Goal: Task Accomplishment & Management: Manage account settings

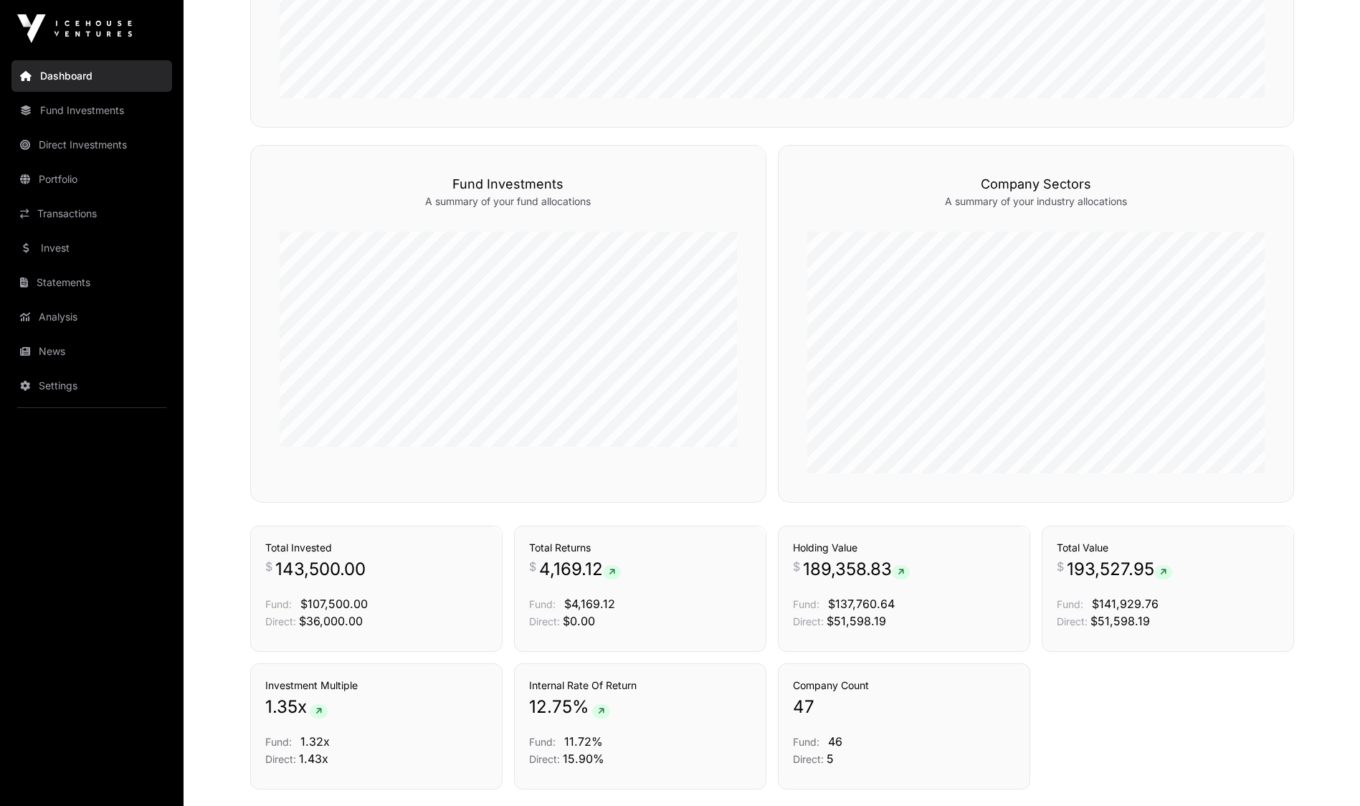
scroll to position [855, 0]
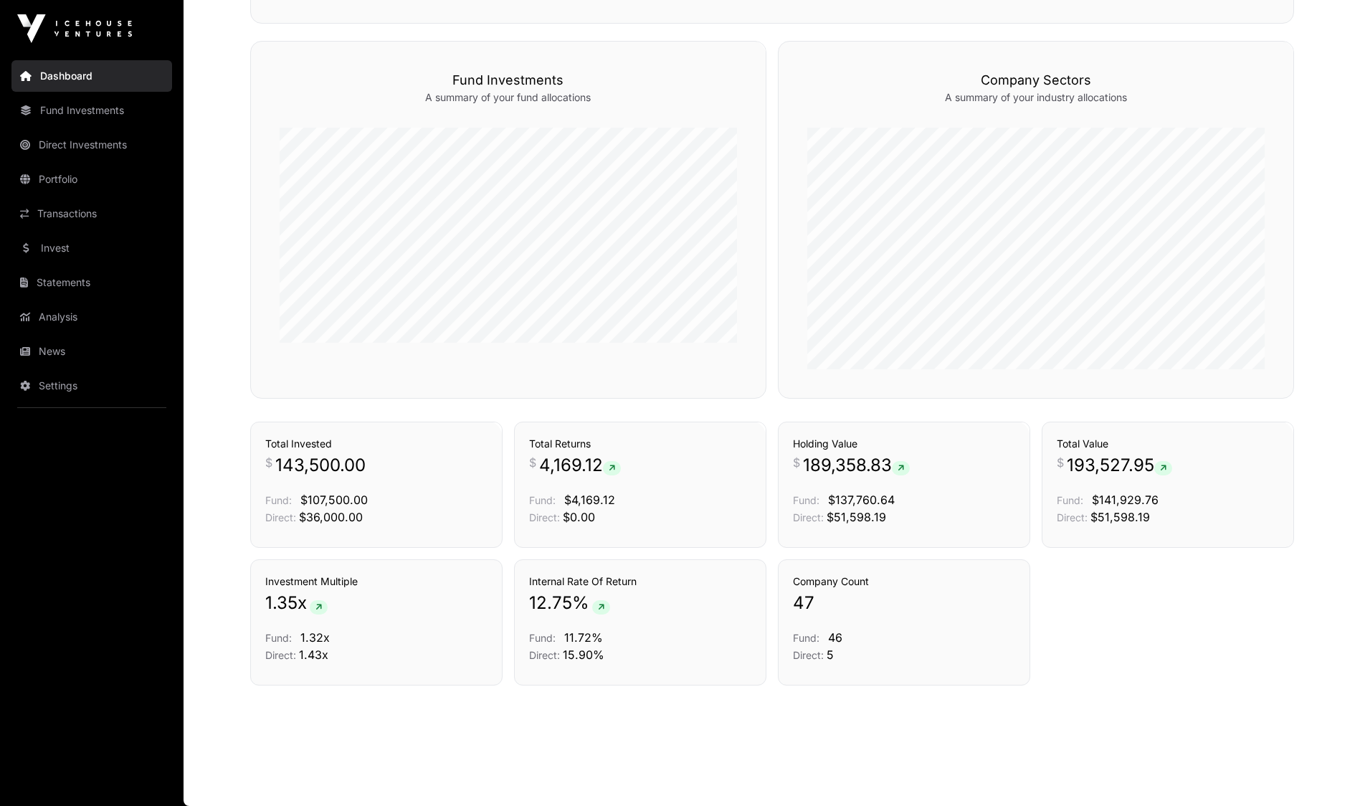
click at [58, 206] on link "Transactions" at bounding box center [91, 214] width 161 height 32
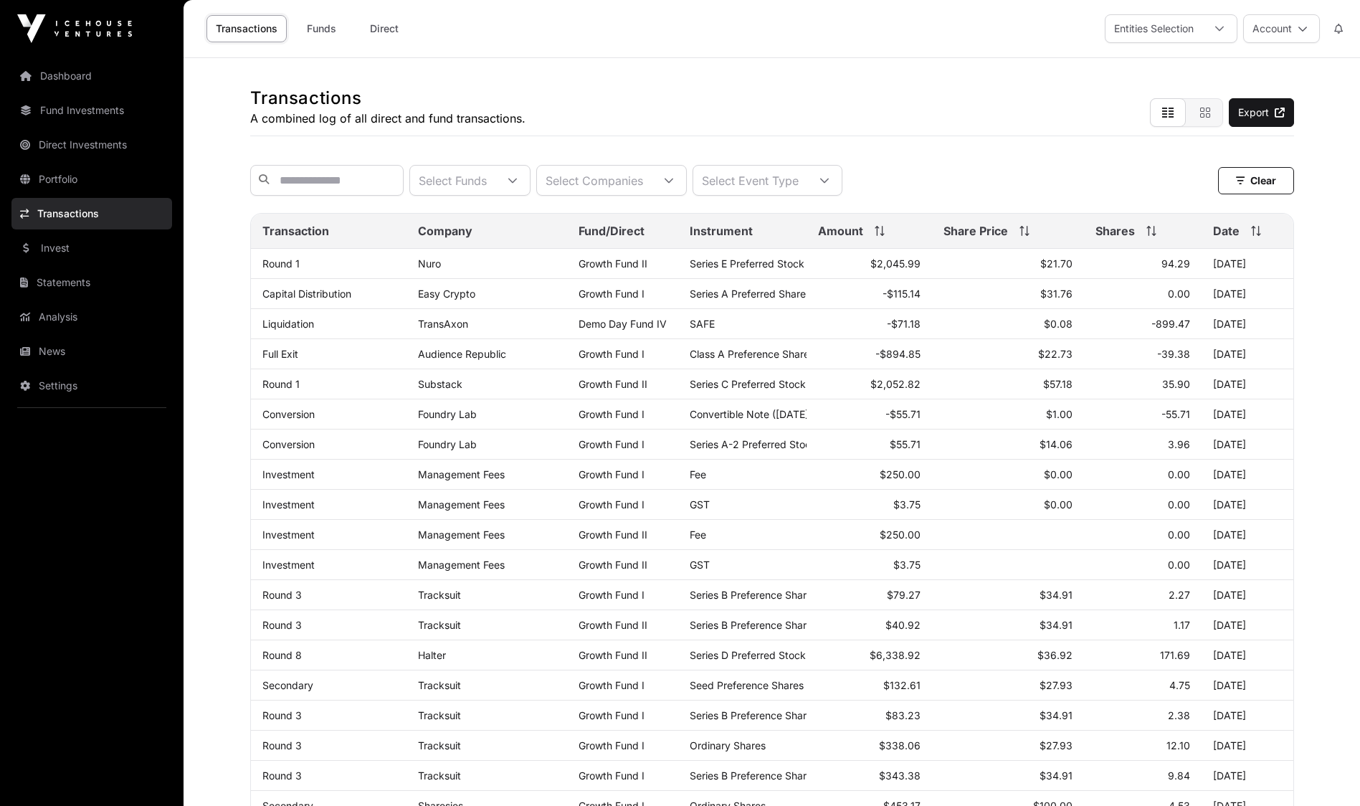
click at [72, 366] on link "News" at bounding box center [91, 352] width 161 height 32
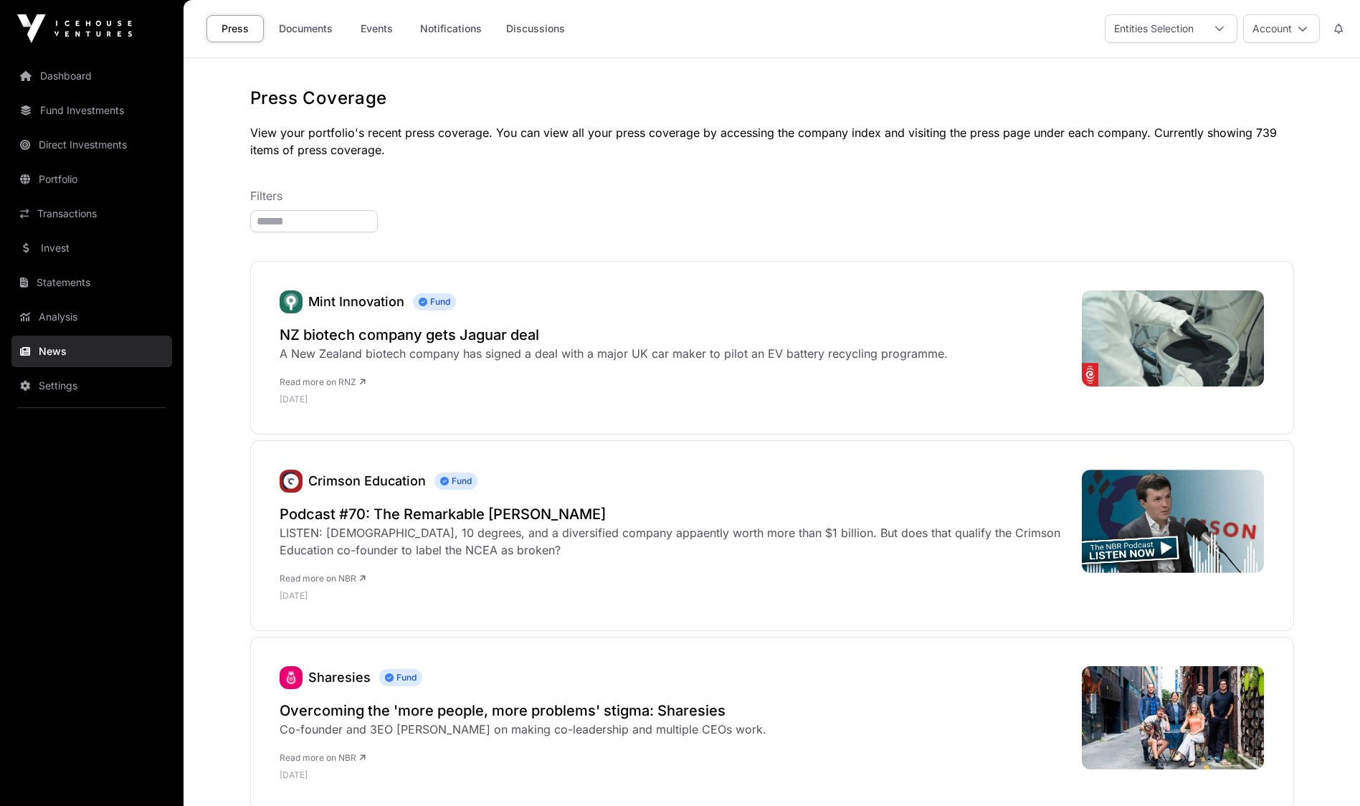
click at [308, 32] on link "Documents" at bounding box center [306, 28] width 72 height 27
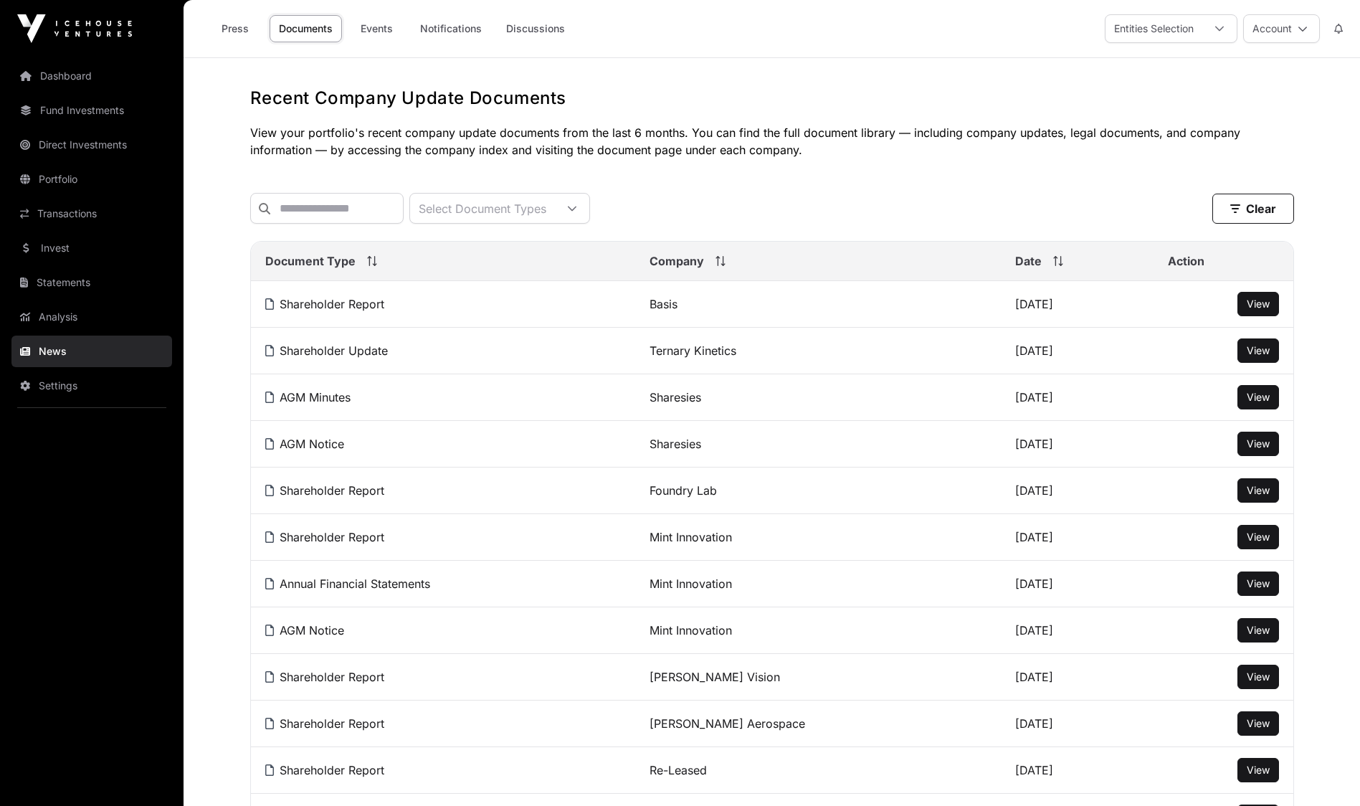
click at [1304, 33] on icon at bounding box center [1303, 29] width 10 height 10
click at [1229, 200] on link "Sign Out" at bounding box center [1228, 212] width 176 height 26
